Goal: Task Accomplishment & Management: Use online tool/utility

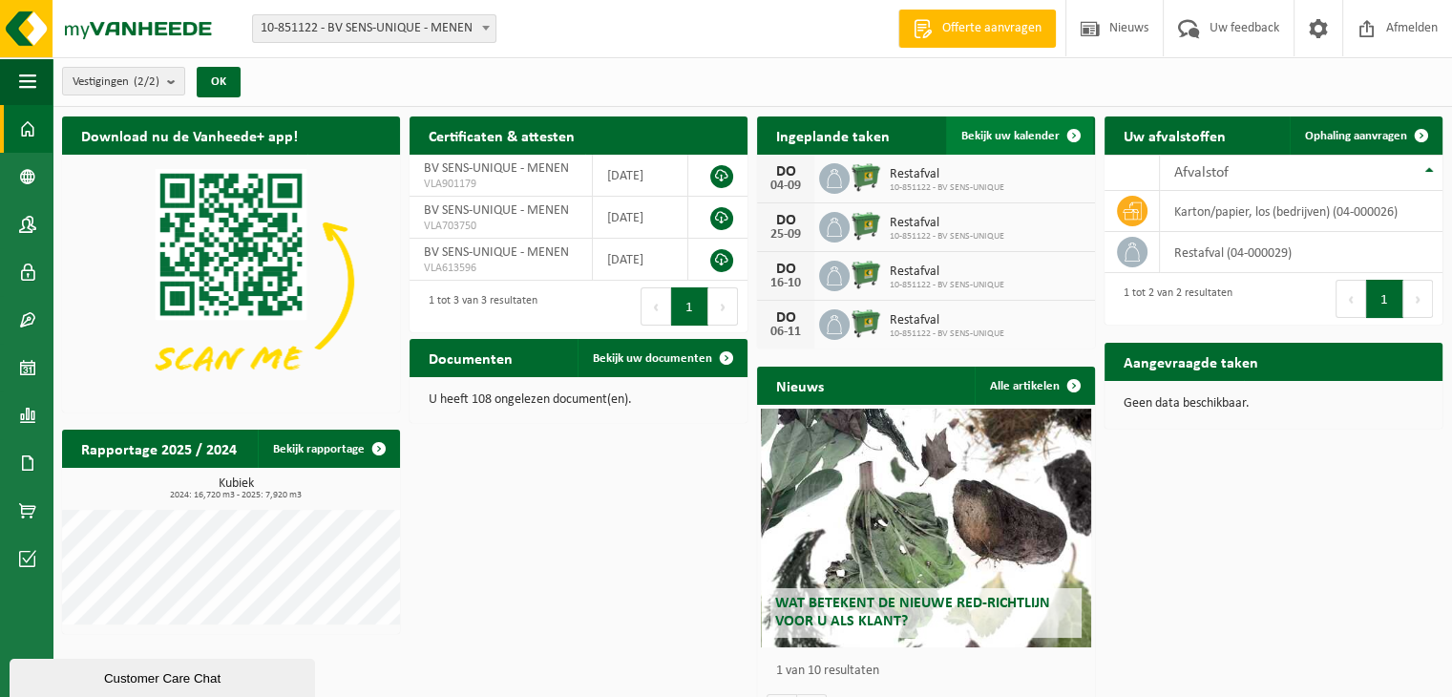
click at [1038, 137] on span "Bekijk uw kalender" at bounding box center [1010, 136] width 98 height 12
click at [1350, 130] on span "Ophaling aanvragen" at bounding box center [1356, 136] width 102 height 12
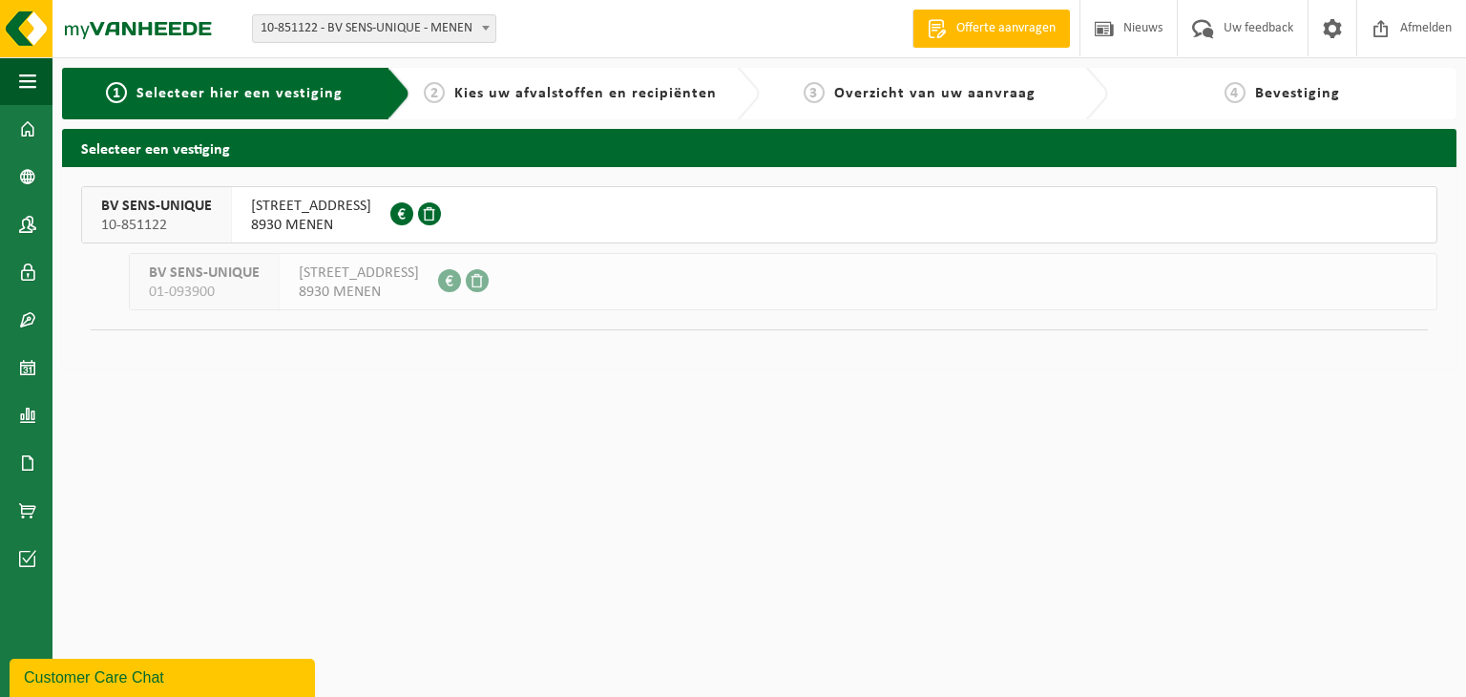
click at [306, 211] on span "BRUGGESTRAAT 85" at bounding box center [311, 206] width 120 height 19
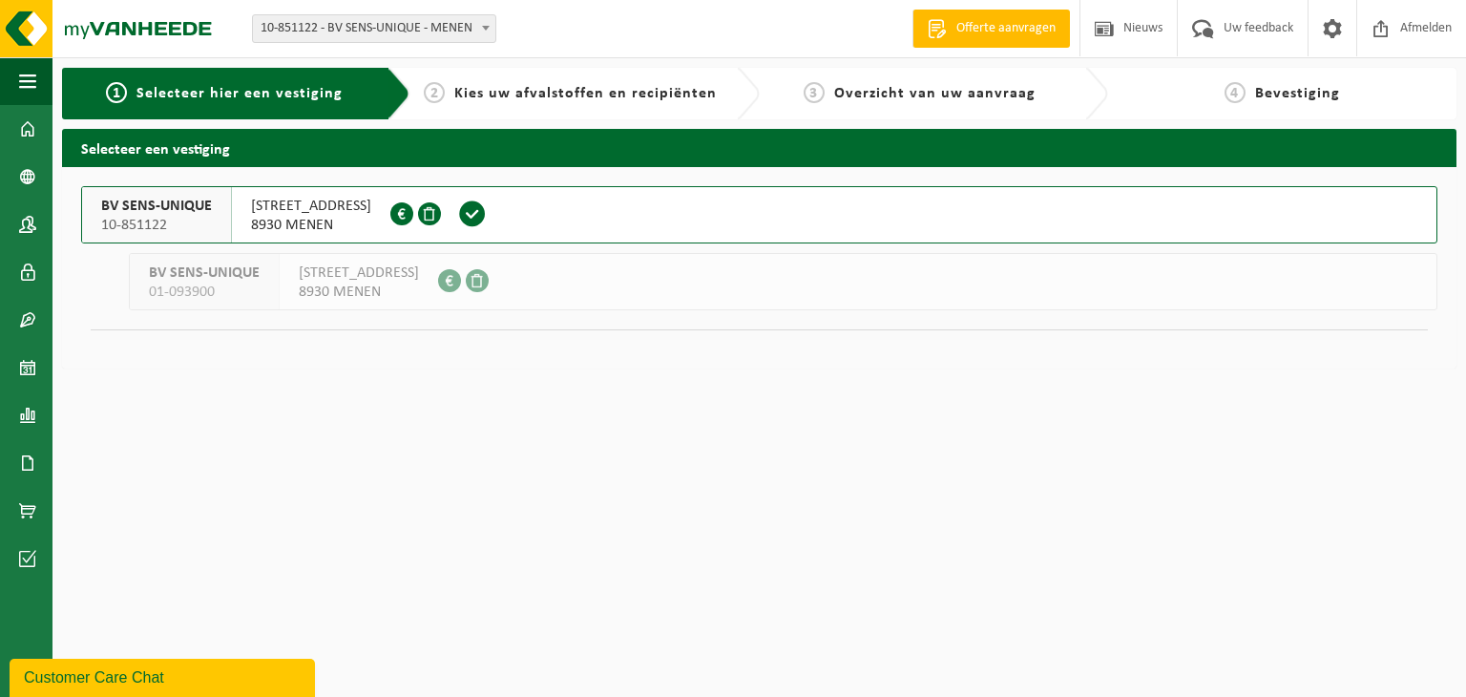
click at [306, 211] on span "BRUGGESTRAAT 85" at bounding box center [311, 206] width 120 height 19
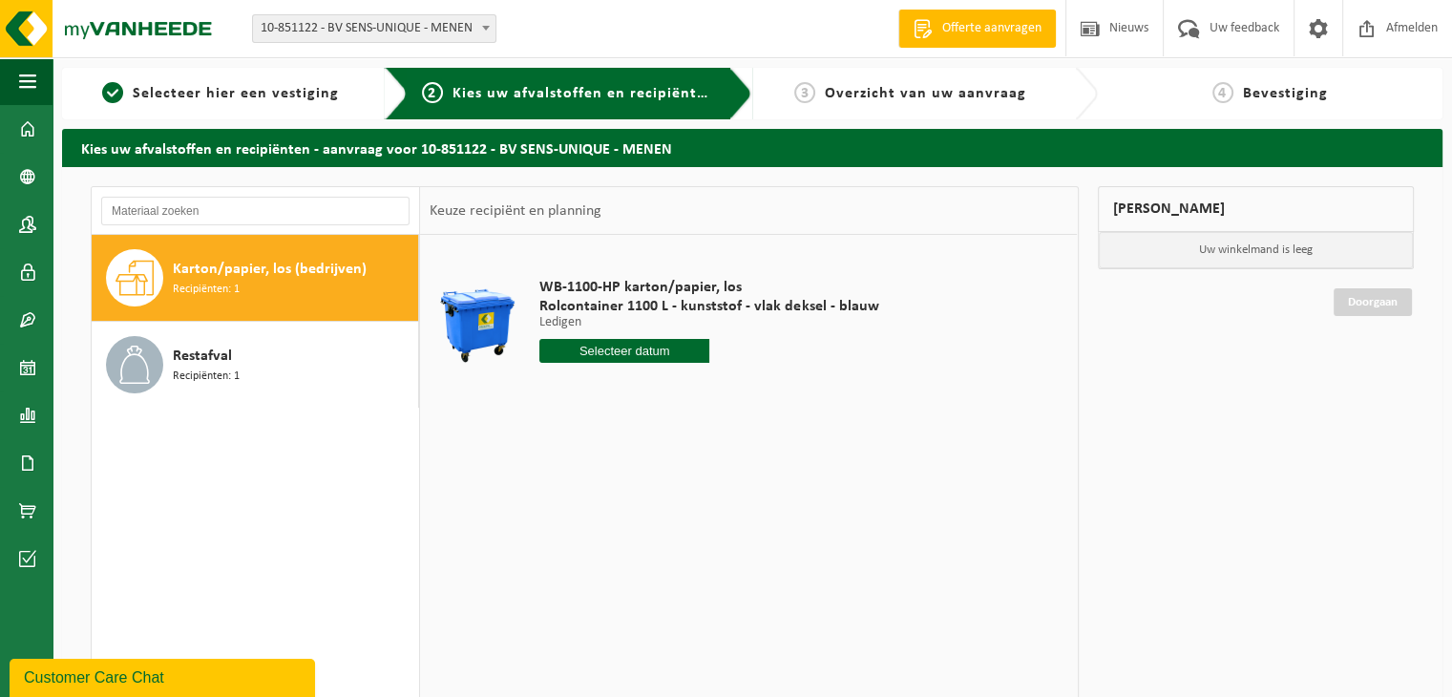
click at [610, 348] on input "text" at bounding box center [624, 351] width 170 height 24
click at [625, 584] on div "27" at bounding box center [624, 581] width 33 height 31
type input "Van [DATE]"
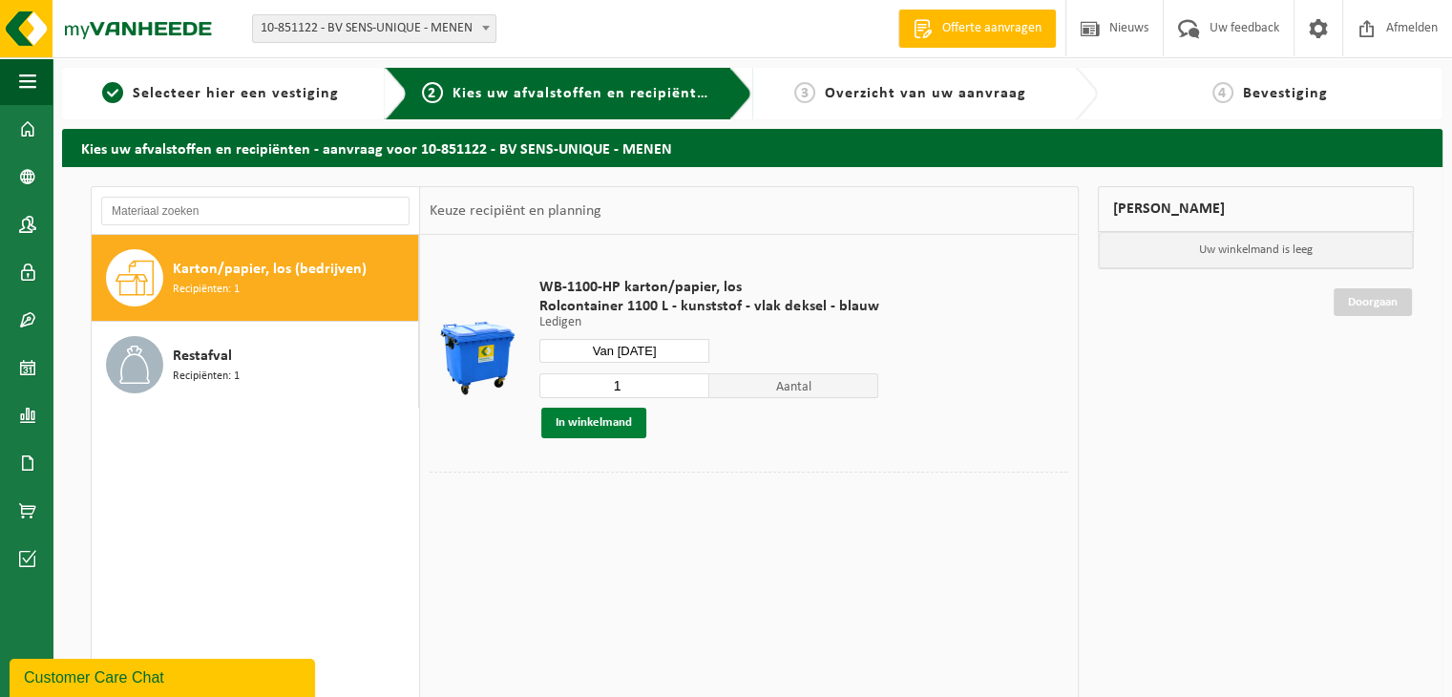
click at [607, 423] on button "In winkelmand" at bounding box center [593, 423] width 105 height 31
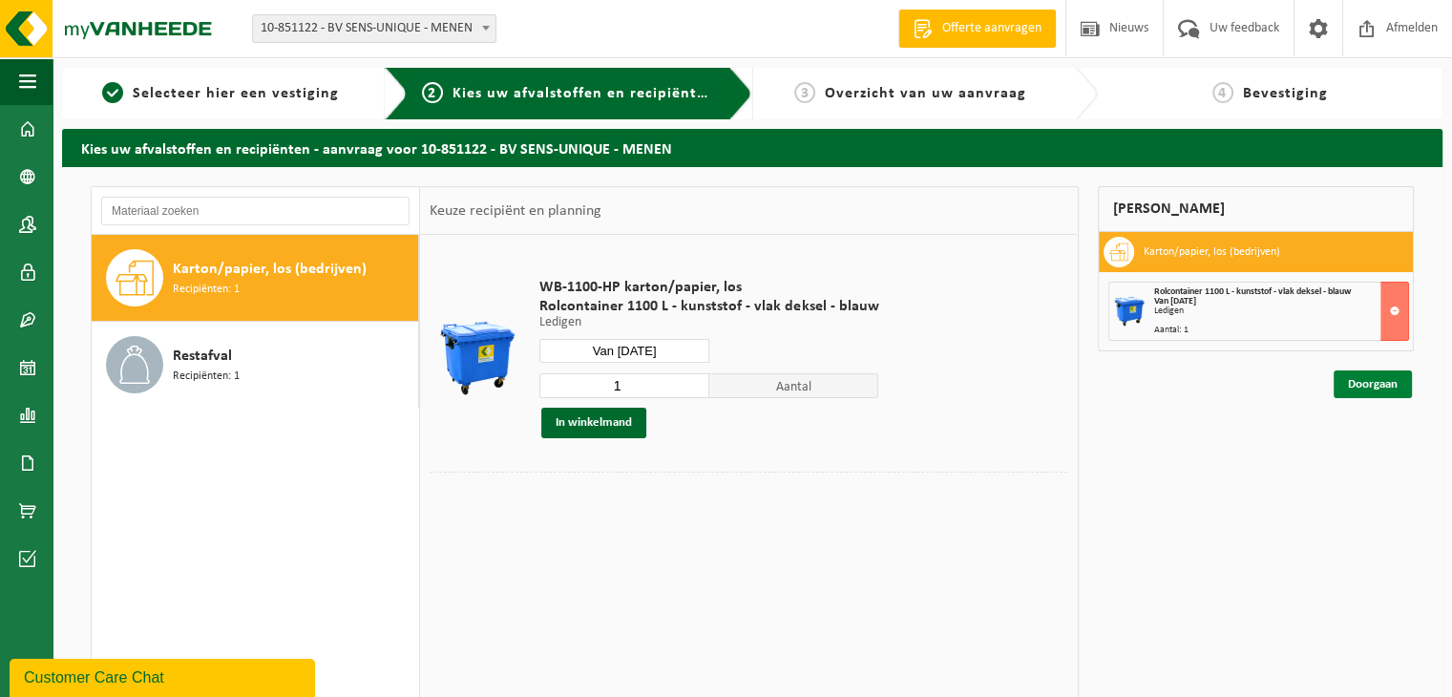
click at [1381, 390] on link "Doorgaan" at bounding box center [1373, 384] width 78 height 28
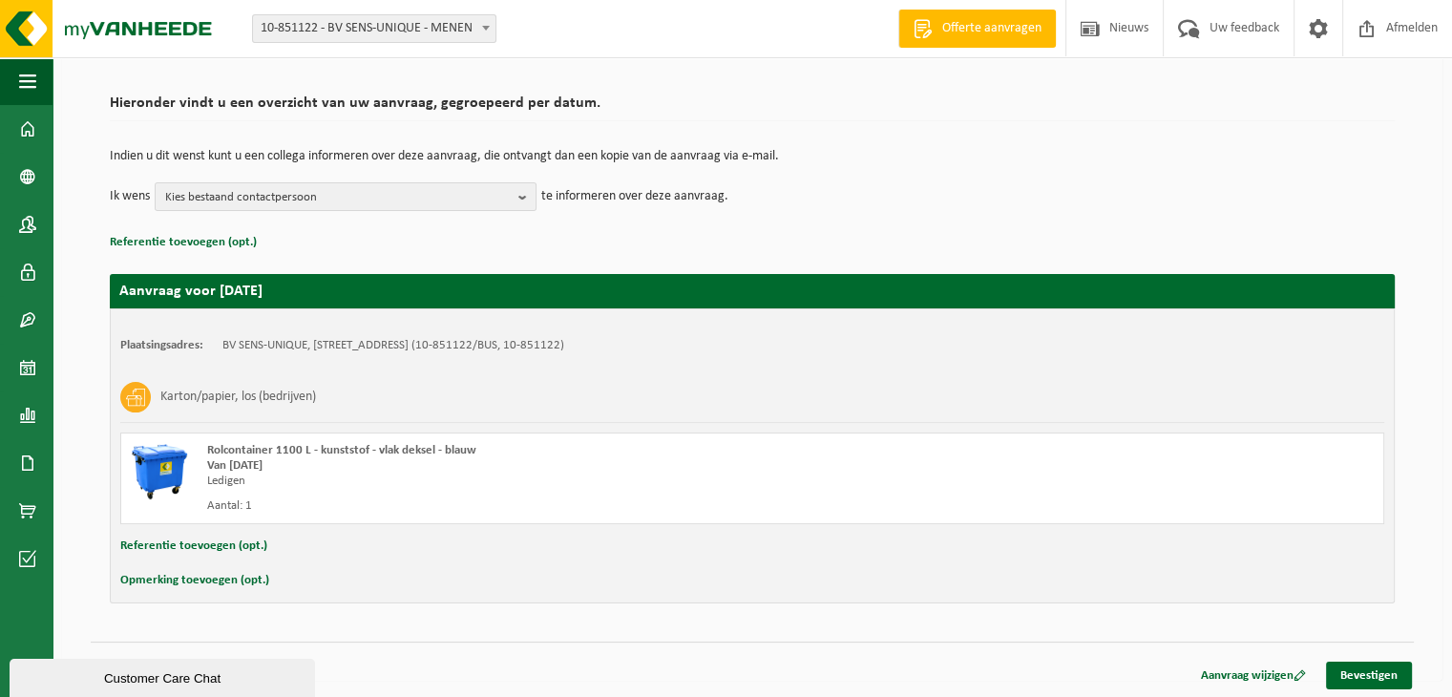
scroll to position [121, 0]
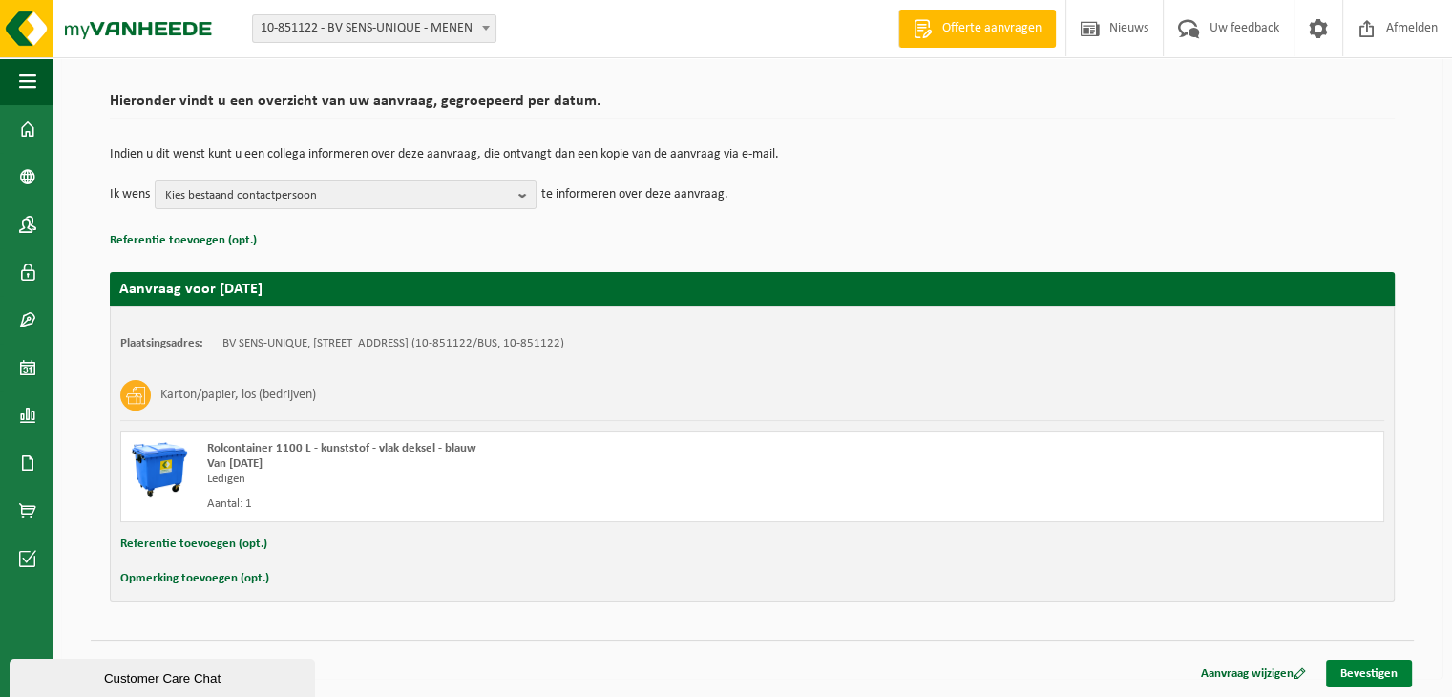
click at [1360, 669] on link "Bevestigen" at bounding box center [1369, 674] width 86 height 28
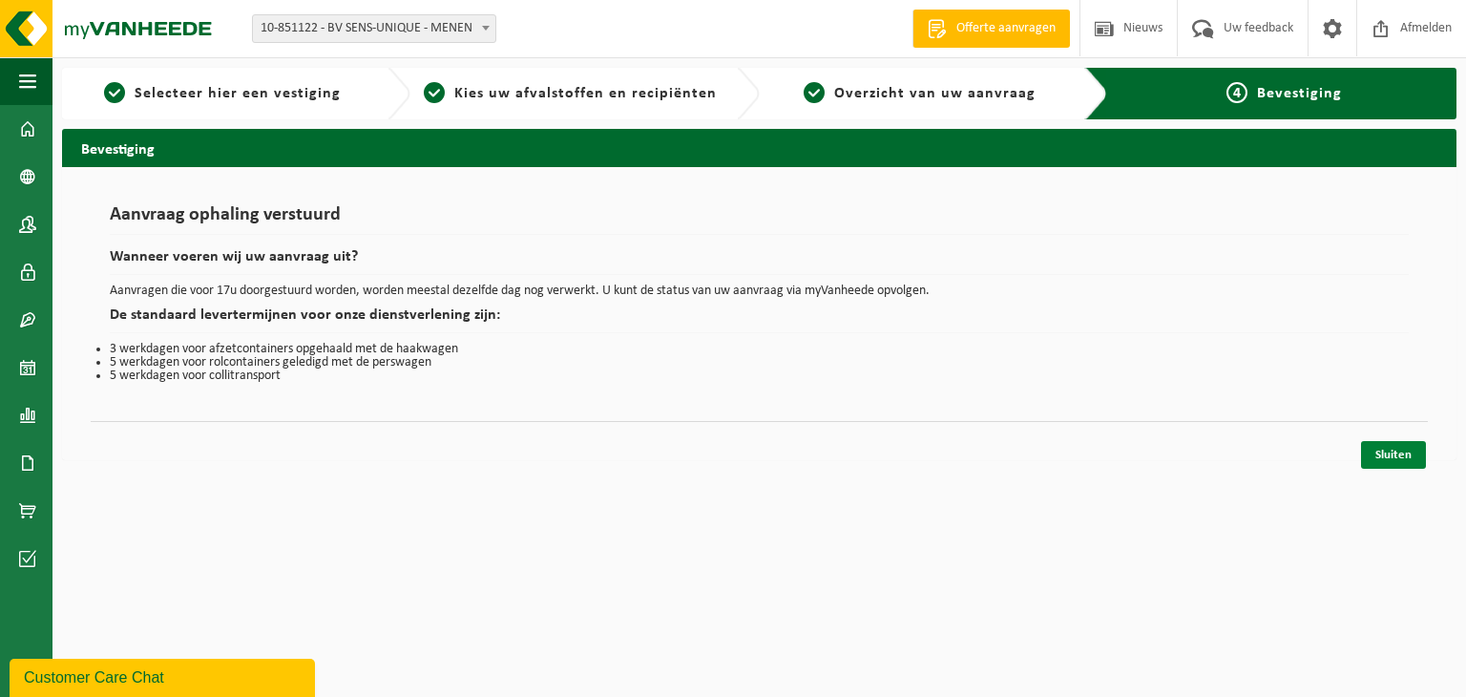
click at [1410, 458] on link "Sluiten" at bounding box center [1393, 455] width 65 height 28
